Goal: Information Seeking & Learning: Learn about a topic

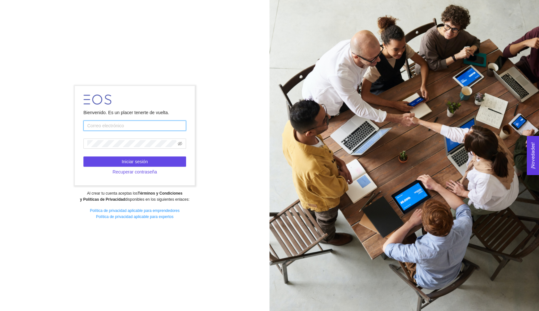
type input "[EMAIL_ADDRESS][DOMAIN_NAME]"
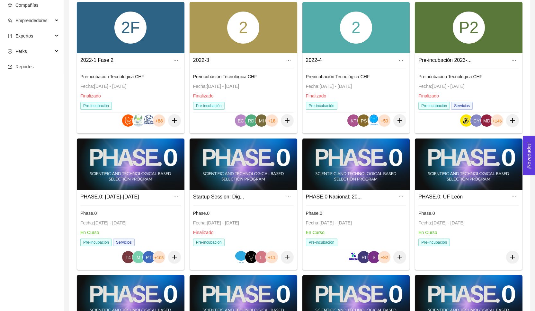
scroll to position [67, 0]
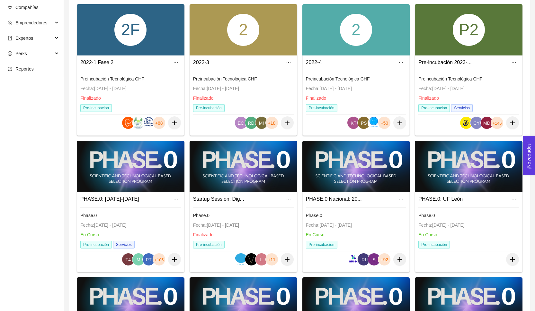
click at [370, 167] on div at bounding box center [356, 166] width 108 height 51
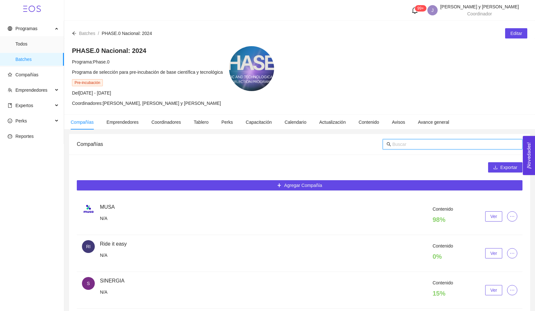
click at [419, 145] on input "text" at bounding box center [455, 144] width 126 height 7
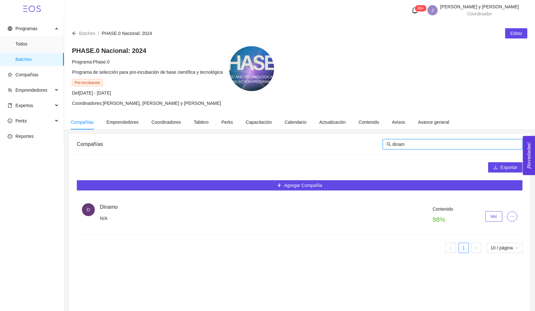
type input "dinam"
click at [491, 217] on span "Ver" at bounding box center [493, 216] width 7 height 7
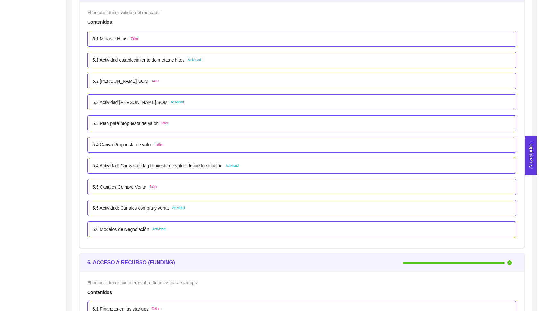
scroll to position [1305, 0]
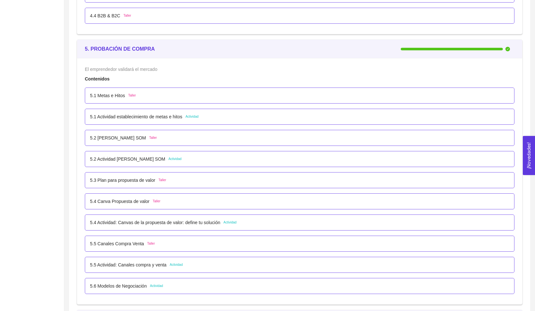
click at [144, 158] on p "5.2 Actividad [PERSON_NAME] SOM" at bounding box center [127, 159] width 75 height 7
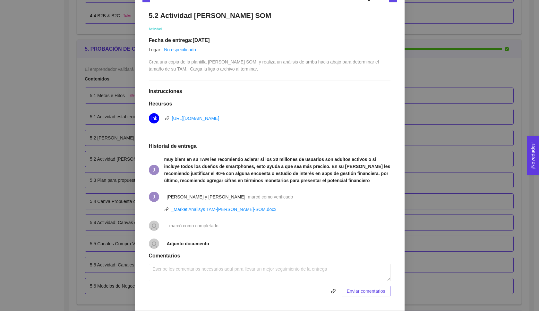
scroll to position [114, 0]
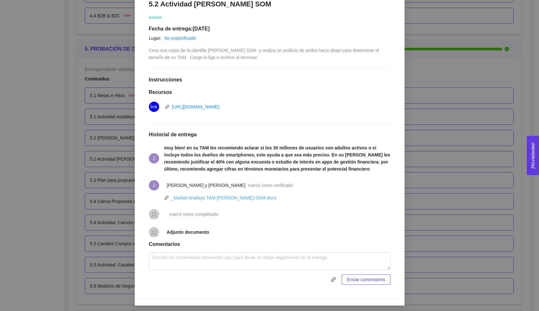
click at [219, 197] on link "_Market Analisys TAM-[PERSON_NAME]-SOM.docx" at bounding box center [223, 198] width 105 height 5
click at [429, 157] on div "5. PROBACIÓN DE COMPRA El emprendedor validará el mercado Asignado por [PERSON_…" at bounding box center [269, 155] width 539 height 311
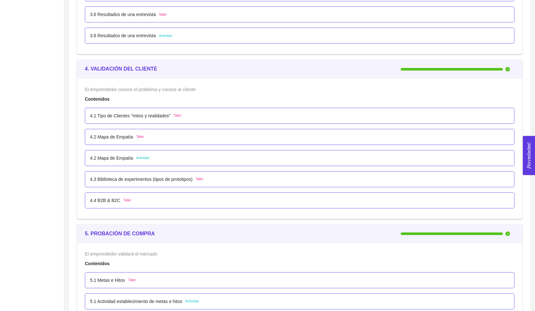
scroll to position [1104, 0]
